Goal: Navigation & Orientation: Find specific page/section

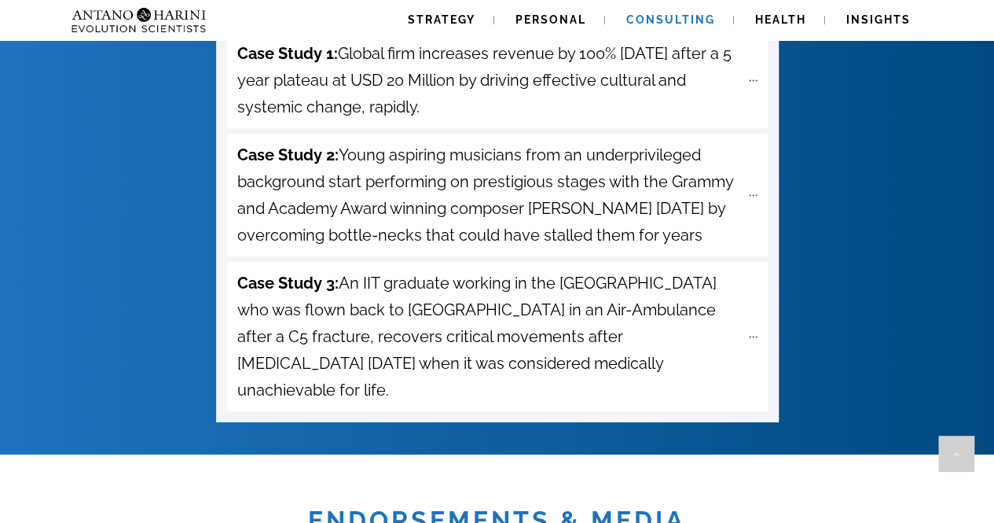
scroll to position [5707, 0]
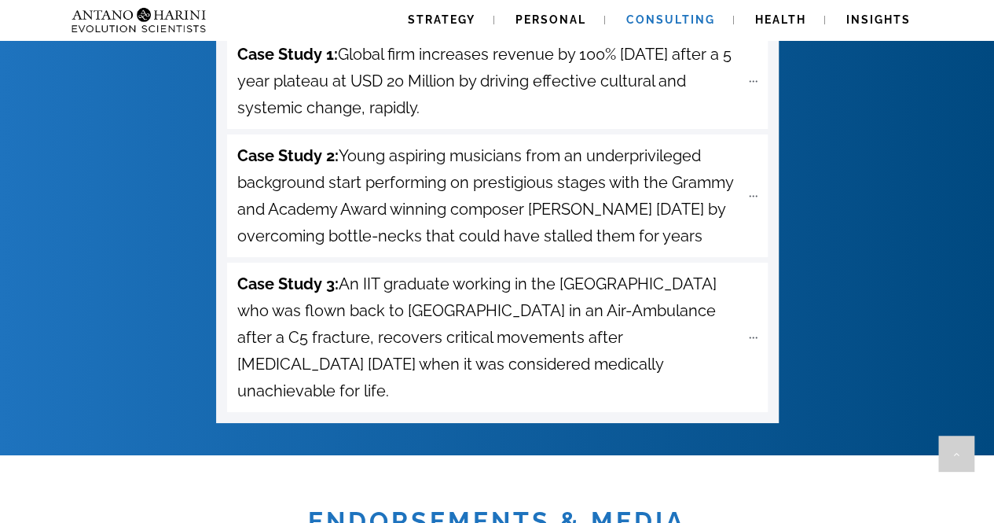
click at [683, 25] on span "Consulting" at bounding box center [670, 19] width 89 height 13
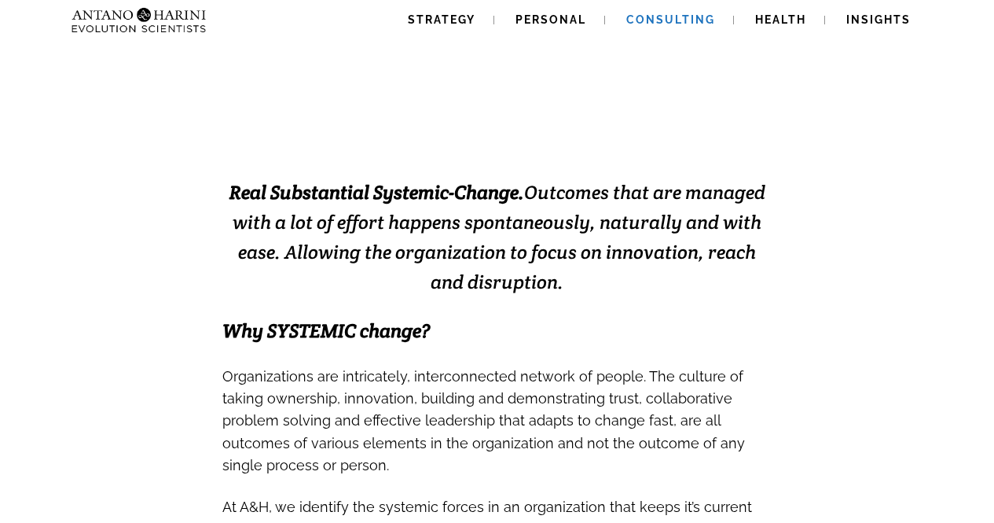
scroll to position [300, 0]
click at [551, 21] on span "Personal" at bounding box center [550, 19] width 71 height 13
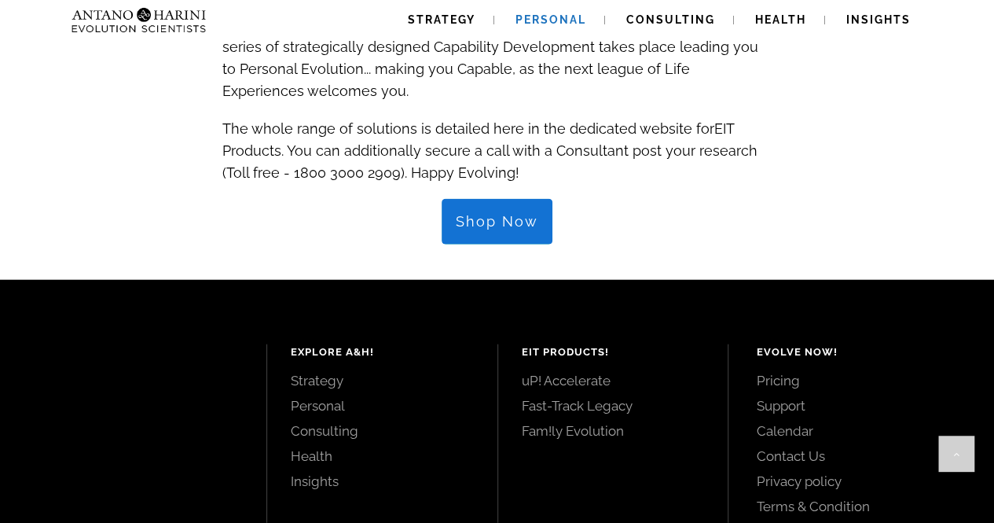
scroll to position [1756, 0]
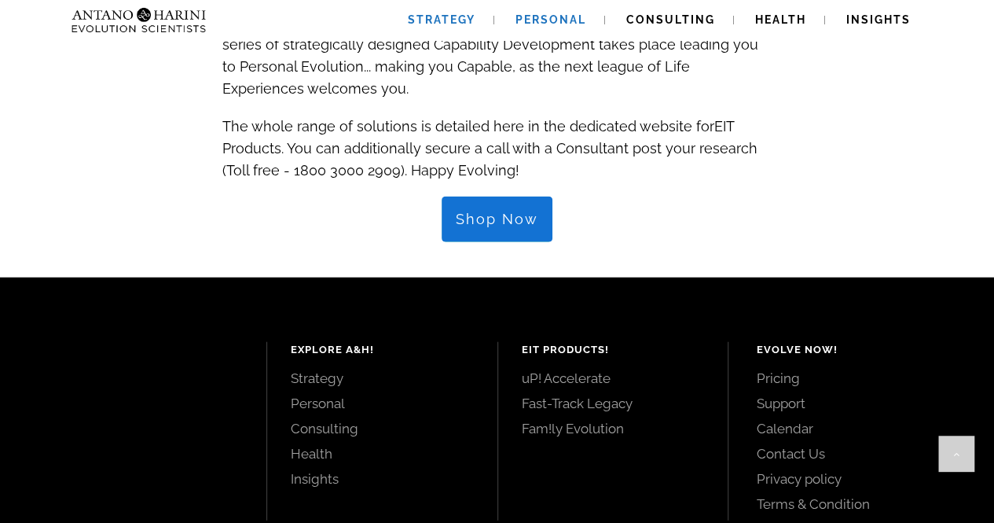
click at [446, 21] on span "Strategy" at bounding box center [442, 19] width 68 height 13
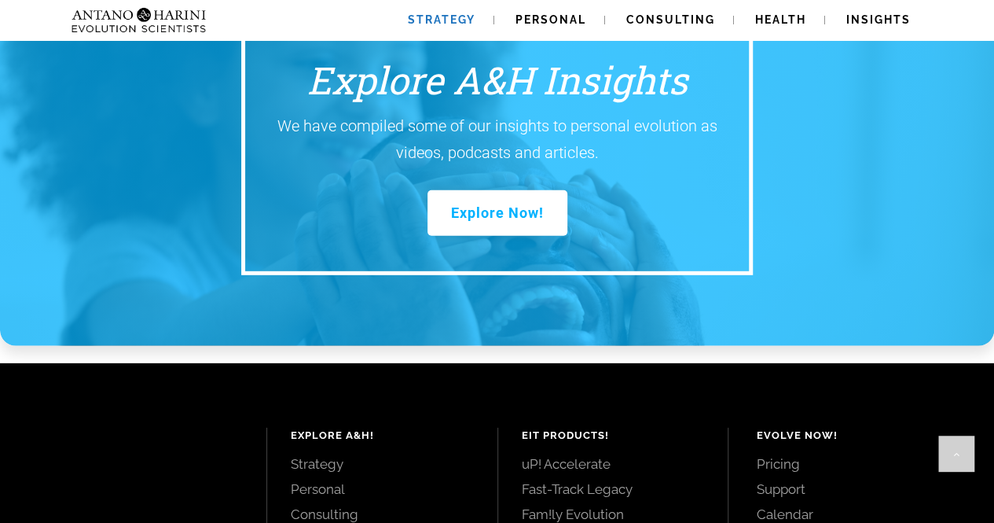
scroll to position [2173, 0]
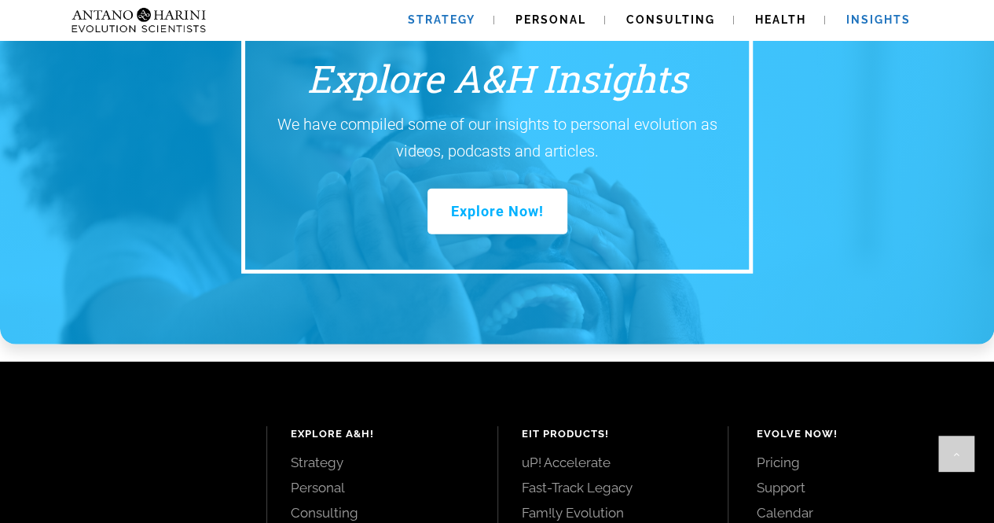
click at [877, 19] on span "Insights" at bounding box center [878, 19] width 64 height 13
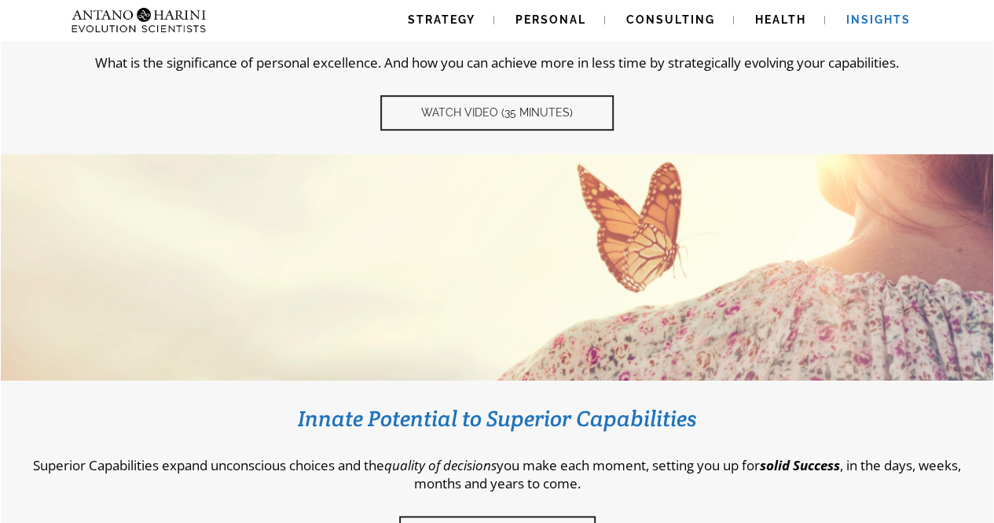
scroll to position [427, 0]
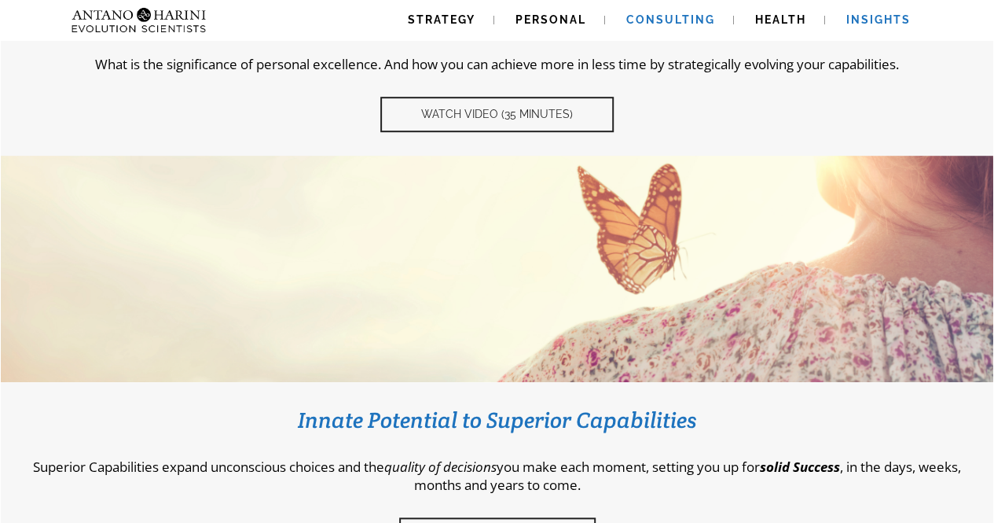
click at [663, 23] on span "Consulting" at bounding box center [670, 19] width 89 height 13
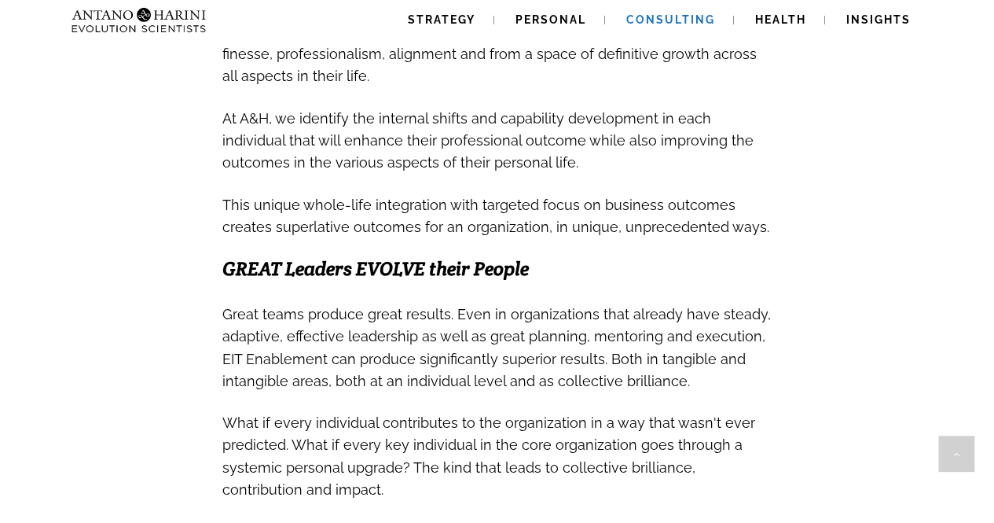
scroll to position [731, 0]
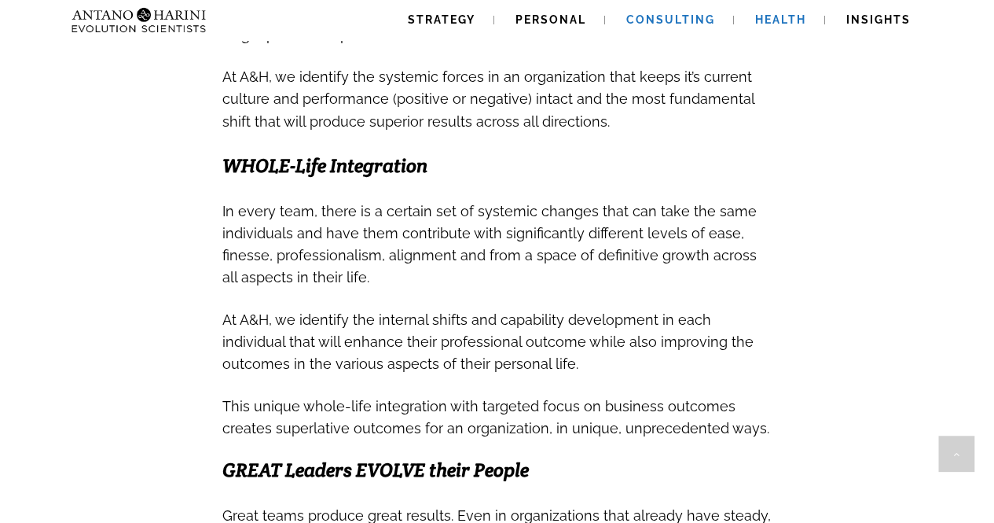
click at [784, 23] on span "Health" at bounding box center [780, 19] width 51 height 13
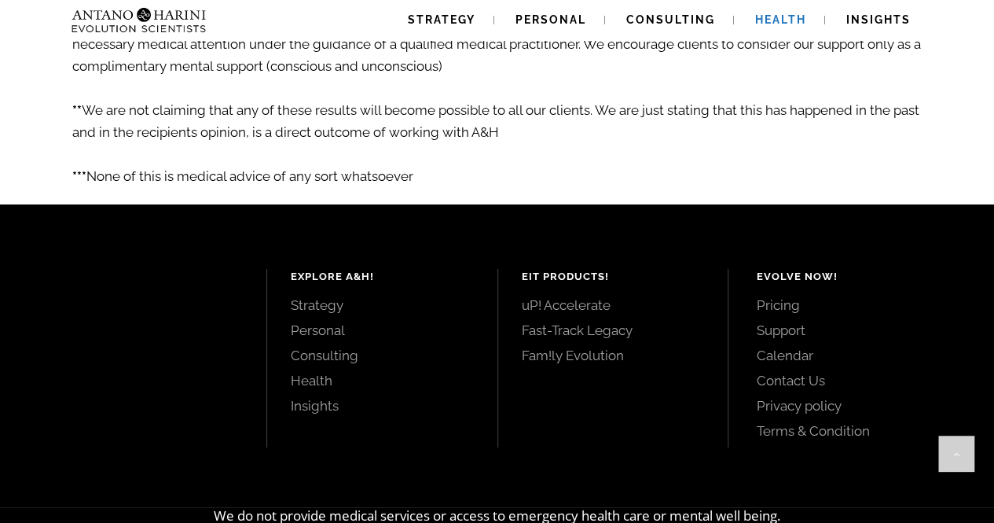
scroll to position [2924, 0]
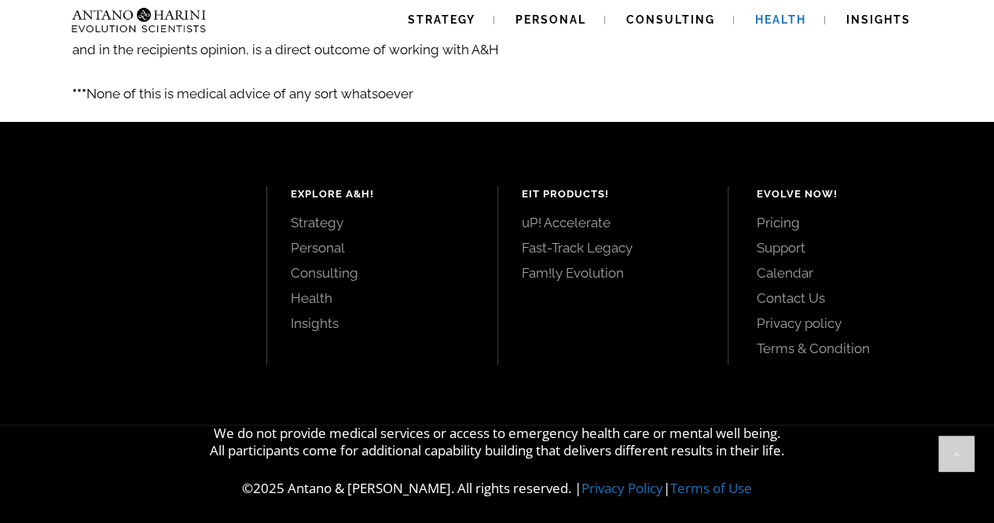
click at [563, 265] on link "Fam!ly Evolution" at bounding box center [613, 272] width 183 height 17
click at [577, 264] on link "Fam!ly Evolution" at bounding box center [613, 272] width 183 height 17
